Goal: Task Accomplishment & Management: Use online tool/utility

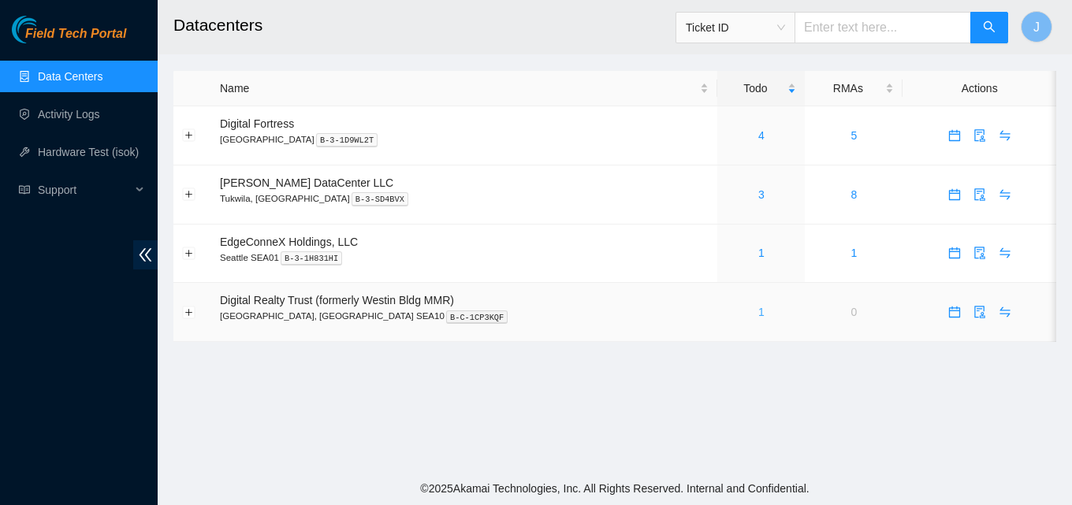
click at [759, 311] on link "1" at bounding box center [762, 312] width 6 height 13
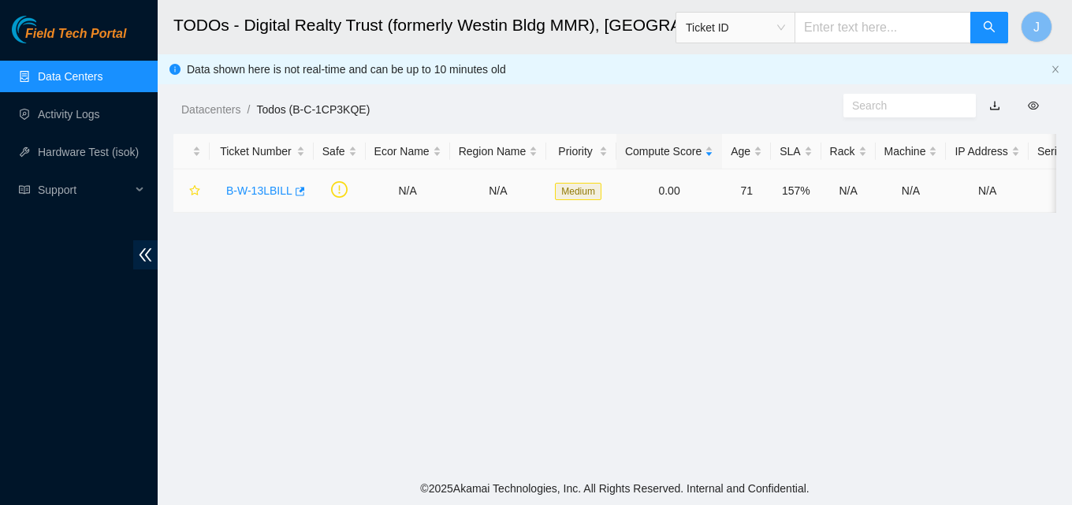
click at [301, 194] on div "B-W-13LBILL" at bounding box center [261, 190] width 87 height 25
click at [296, 190] on icon "button" at bounding box center [300, 191] width 9 height 9
click at [96, 79] on link "Data Centers" at bounding box center [70, 76] width 65 height 13
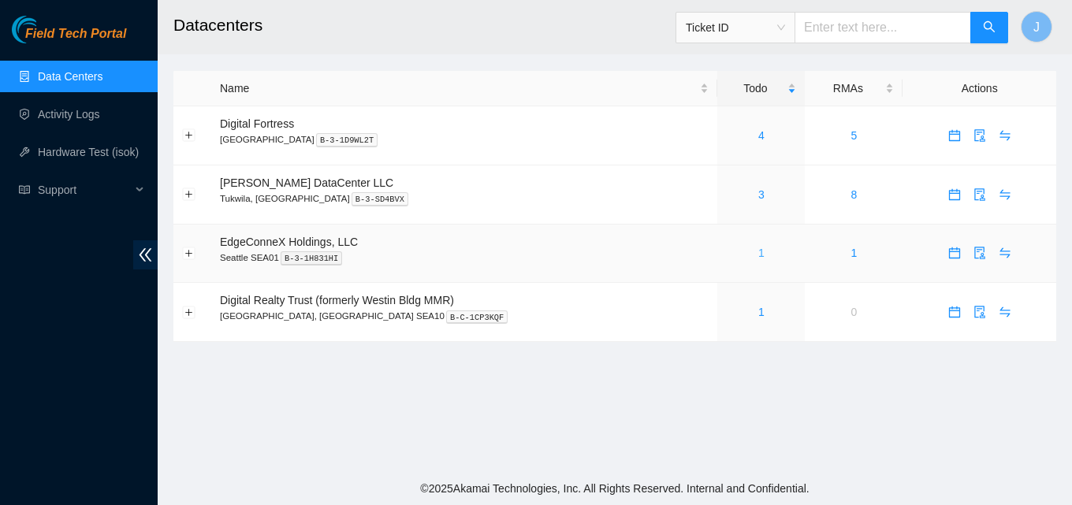
click at [759, 254] on link "1" at bounding box center [762, 253] width 6 height 13
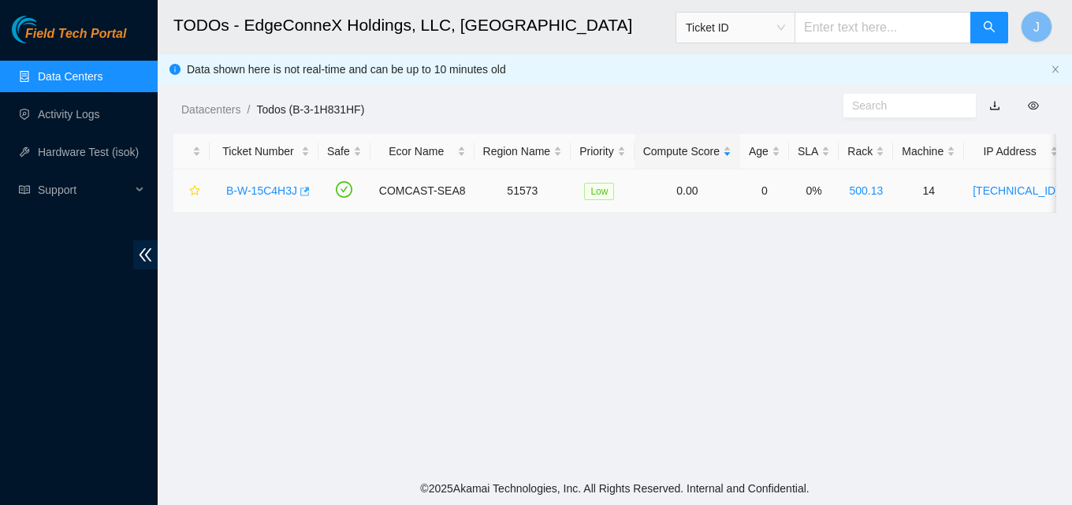
click at [302, 192] on icon "button" at bounding box center [304, 191] width 9 height 9
click at [916, 363] on main "TODOs - EdgeConneX Holdings, LLC, Seattle SEA01 Ticket ID J Data shown here is …" at bounding box center [615, 236] width 915 height 472
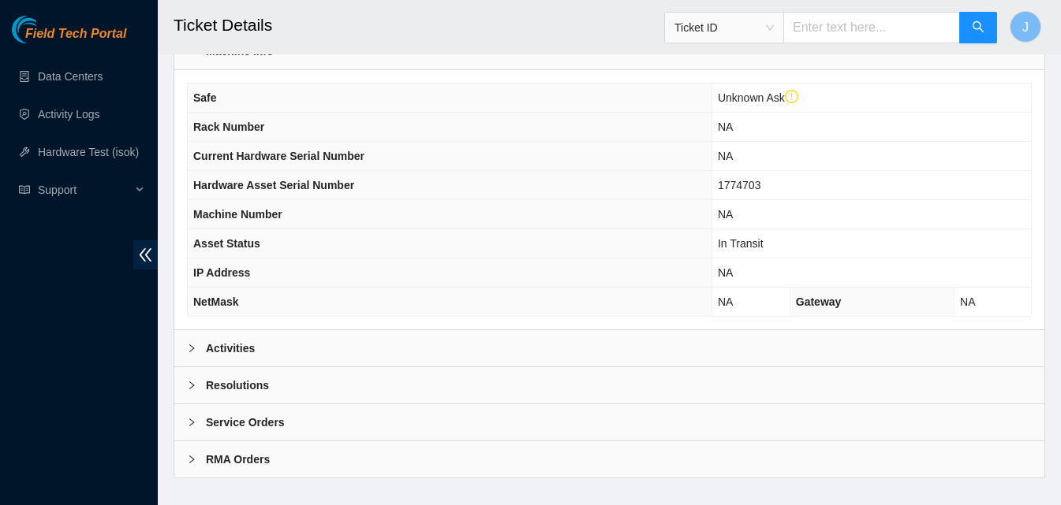
scroll to position [508, 0]
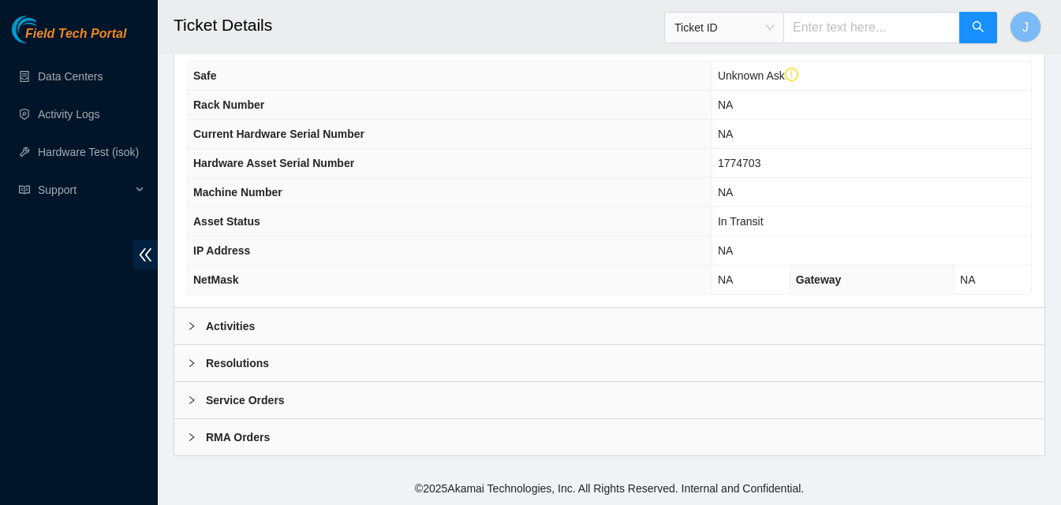
click at [343, 326] on div "Activities" at bounding box center [609, 326] width 870 height 36
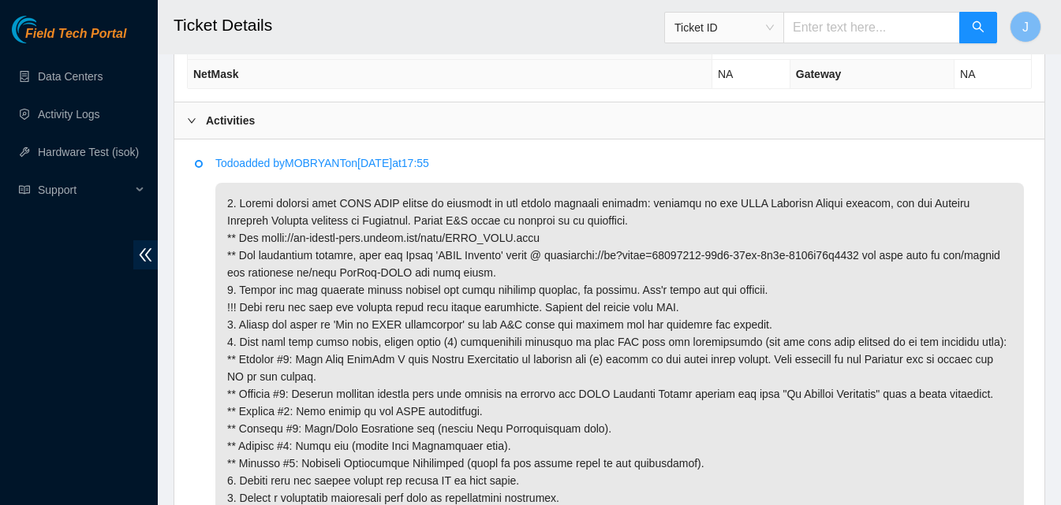
scroll to position [792, 0]
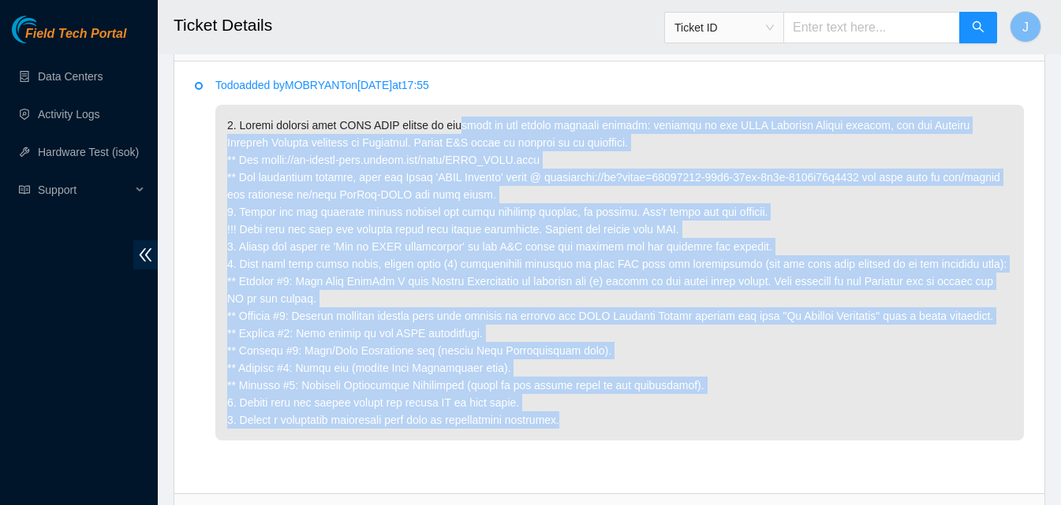
drag, startPoint x: 457, startPoint y: 132, endPoint x: 577, endPoint y: 437, distance: 327.4
click at [577, 437] on p at bounding box center [619, 273] width 808 height 336
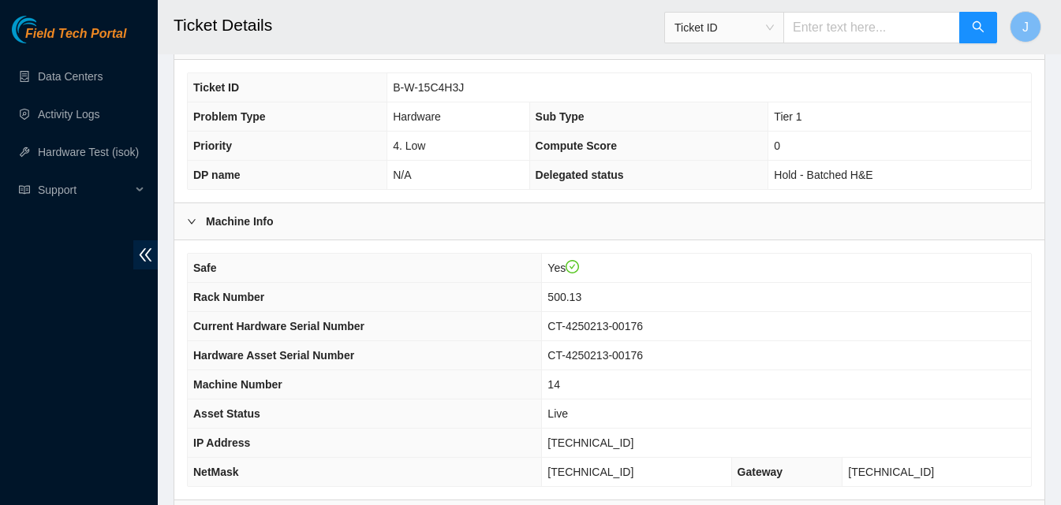
scroll to position [634, 0]
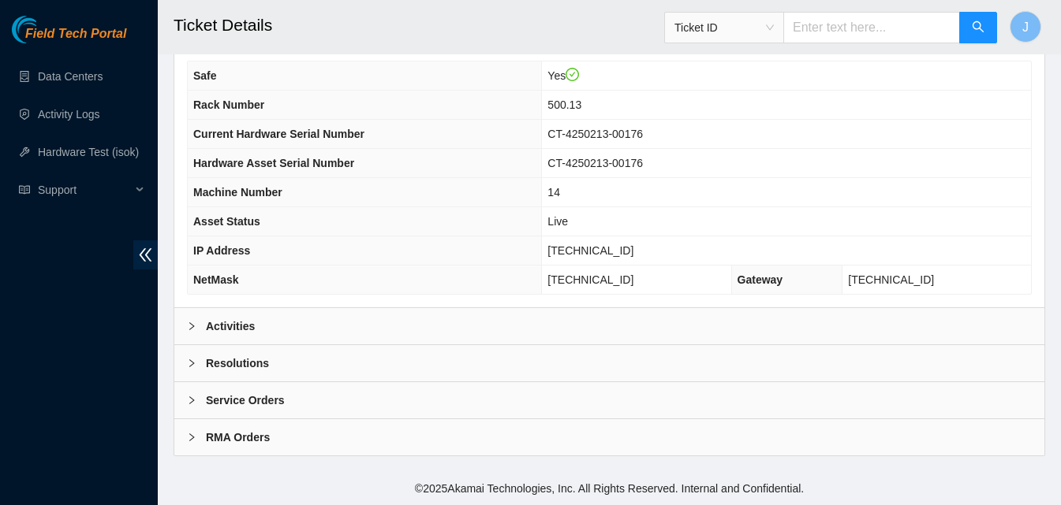
click at [715, 337] on div "Activities" at bounding box center [609, 326] width 870 height 36
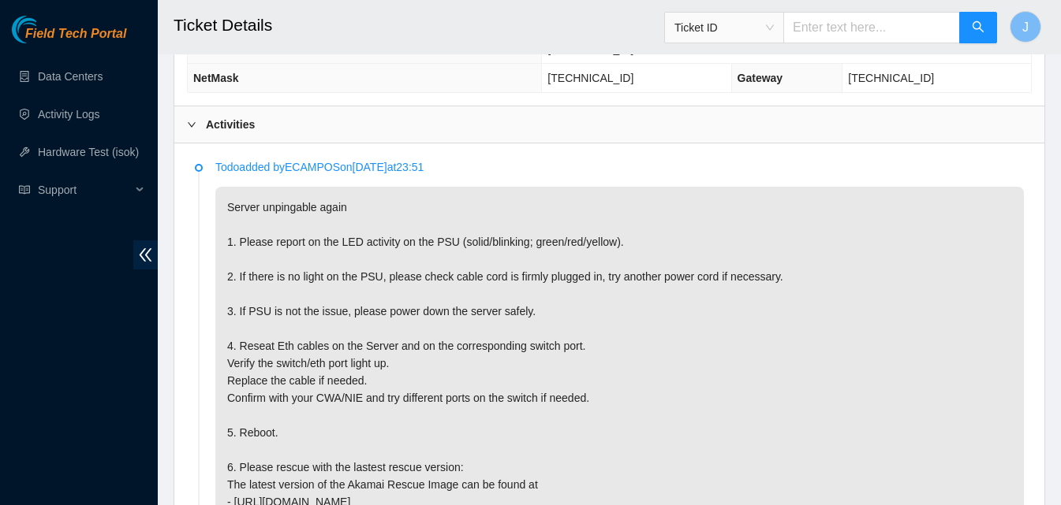
scroll to position [886, 0]
